Goal: Download file/media

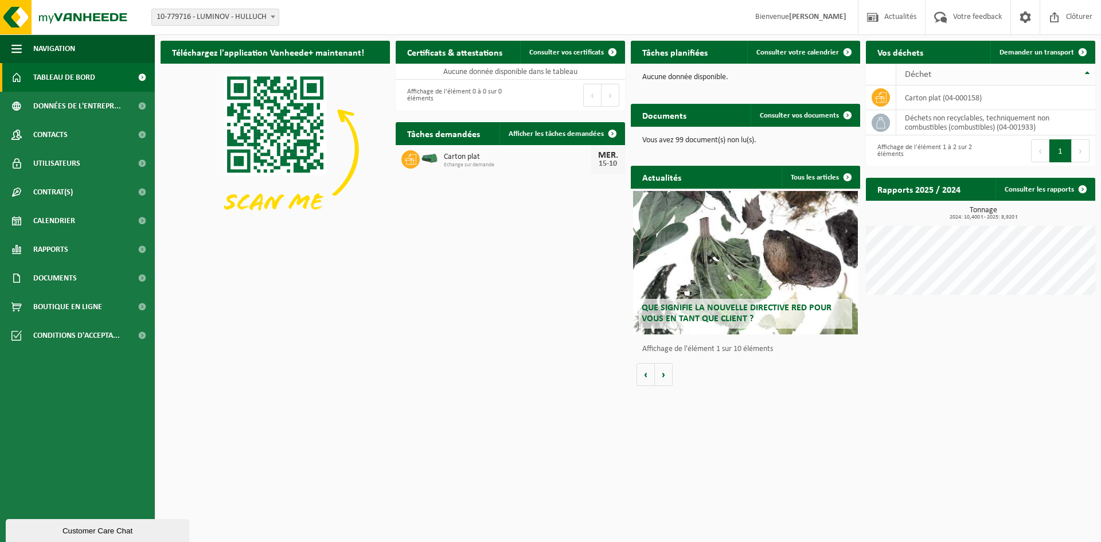
click at [916, 71] on span "Déchet" at bounding box center [918, 74] width 26 height 9
click at [805, 116] on span "Consulter vos documents" at bounding box center [799, 115] width 79 height 7
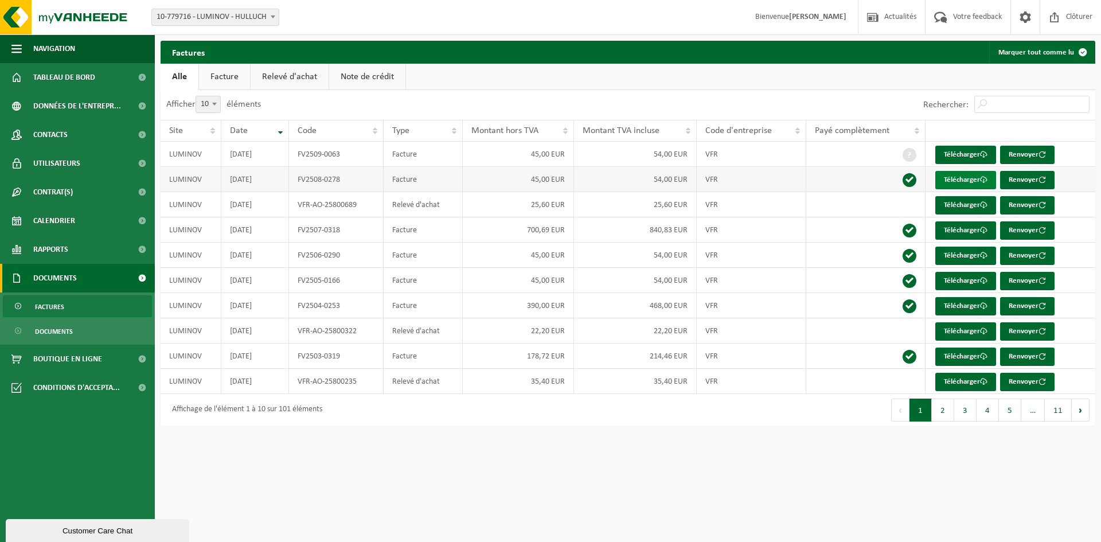
click at [943, 181] on link "Télécharger" at bounding box center [965, 180] width 61 height 18
click at [957, 303] on link "Télécharger" at bounding box center [965, 306] width 61 height 18
click at [961, 358] on link "Télécharger" at bounding box center [965, 357] width 61 height 18
click at [963, 381] on link "Télécharger" at bounding box center [965, 382] width 61 height 18
click at [964, 304] on link "Télécharger" at bounding box center [965, 306] width 61 height 18
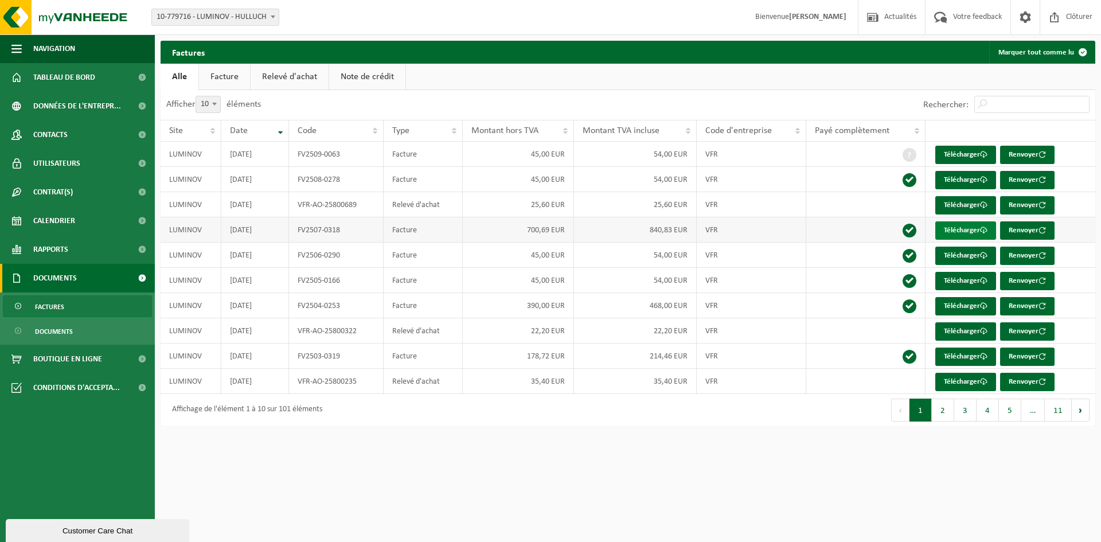
click at [967, 232] on link "Télécharger" at bounding box center [965, 230] width 61 height 18
click at [37, 188] on span "Contrat(s)" at bounding box center [53, 192] width 40 height 29
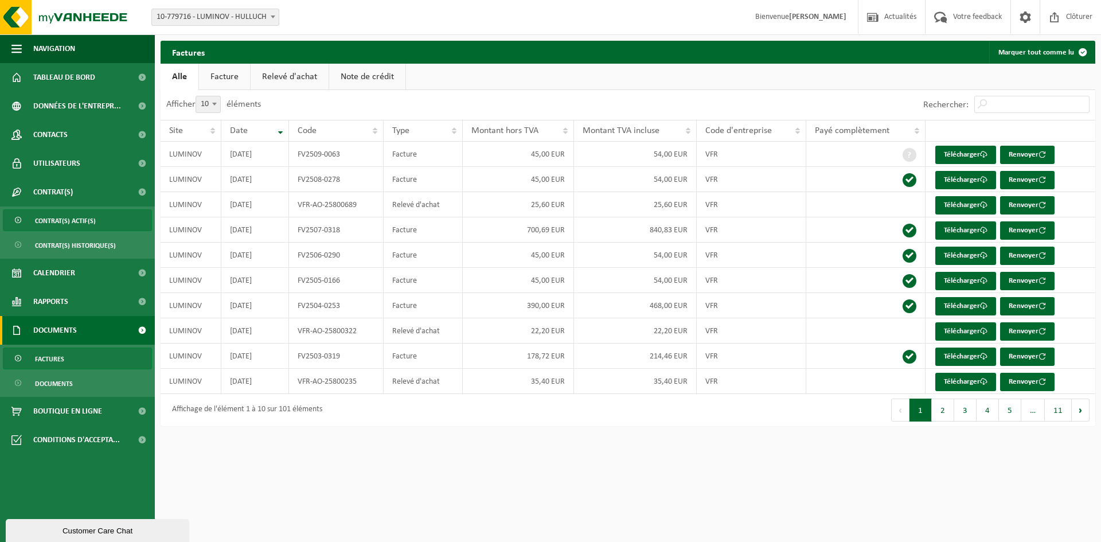
click at [49, 220] on span "Contrat(s) actif(s)" at bounding box center [65, 221] width 61 height 22
